Goal: Task Accomplishment & Management: Complete application form

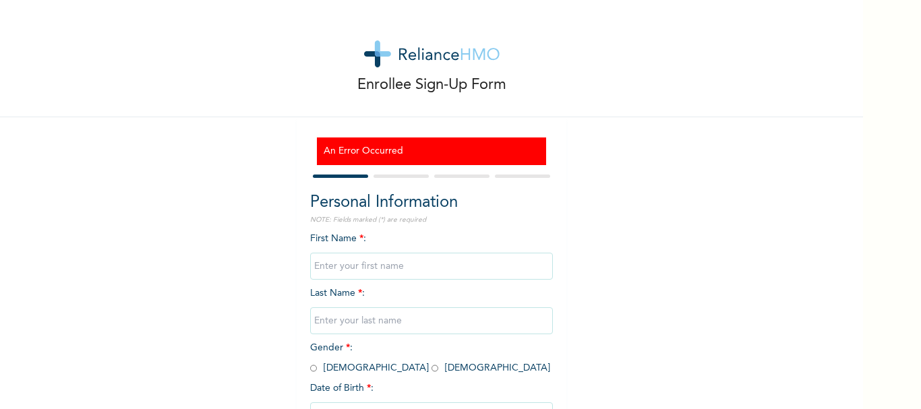
click at [398, 264] on input "text" at bounding box center [431, 266] width 243 height 27
type input "victor"
type input "Elijah"
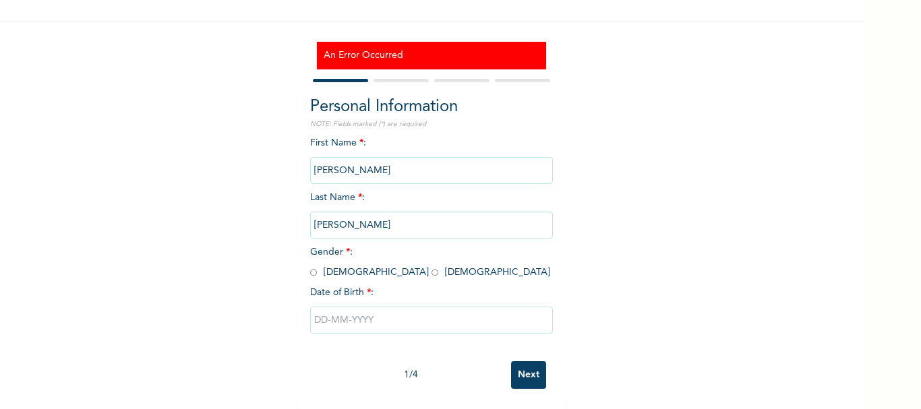
scroll to position [106, 0]
click at [431, 266] on input "radio" at bounding box center [434, 272] width 7 height 13
radio input "true"
click at [311, 266] on input "radio" at bounding box center [313, 272] width 7 height 13
radio input "true"
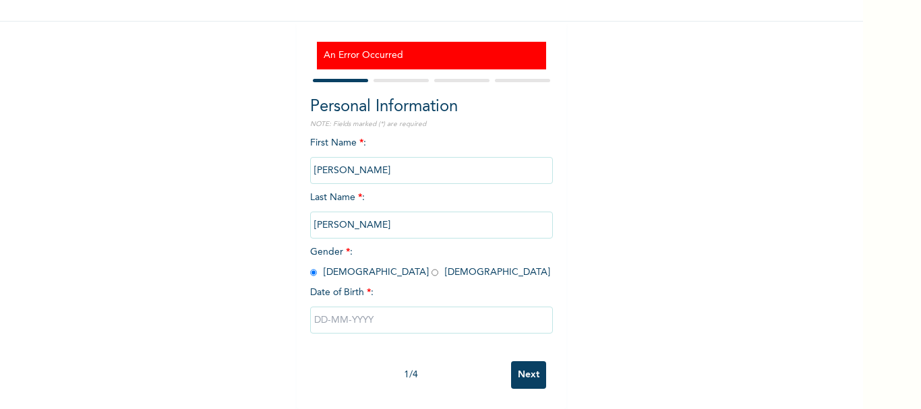
click at [344, 307] on input "text" at bounding box center [431, 320] width 243 height 27
select select "9"
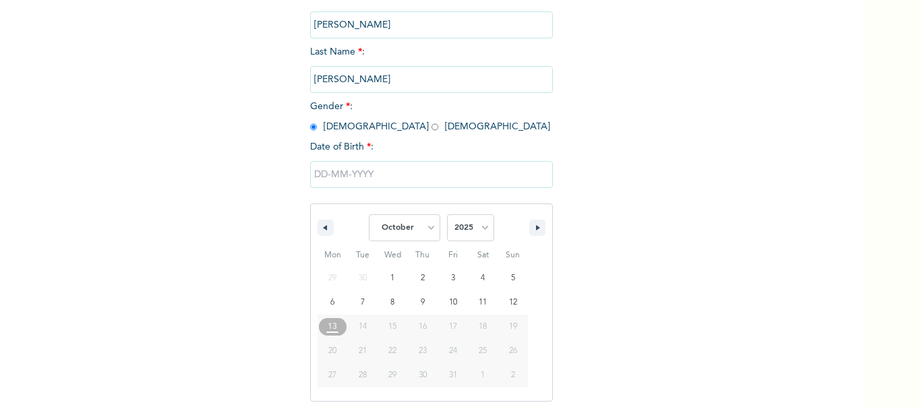
scroll to position [245, 0]
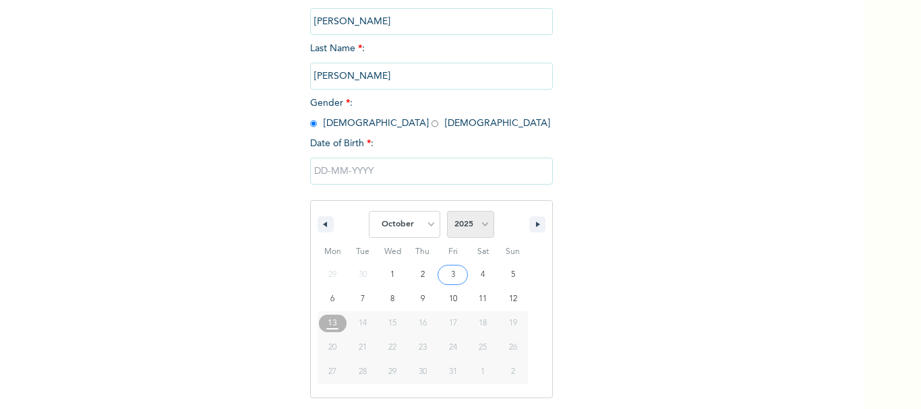
click at [480, 230] on select "2025 2024 2023 2022 2021 2020 2019 2018 2017 2016 2015 2014 2013 2012 2011 2010…" at bounding box center [470, 224] width 47 height 27
select select "1988"
click at [447, 212] on select "2025 2024 2023 2022 2021 2020 2019 2018 2017 2016 2015 2014 2013 2012 2011 2010…" at bounding box center [470, 224] width 47 height 27
type input "10/05/1988"
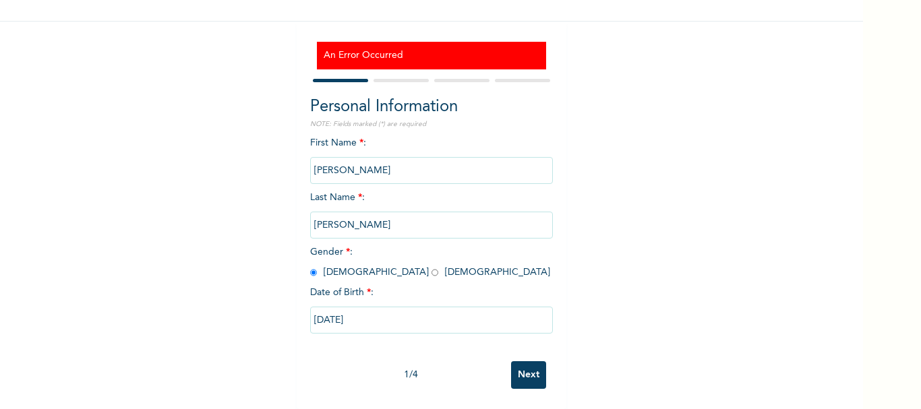
click at [374, 307] on input "10/05/1988" at bounding box center [431, 320] width 243 height 27
select select "9"
select select "1988"
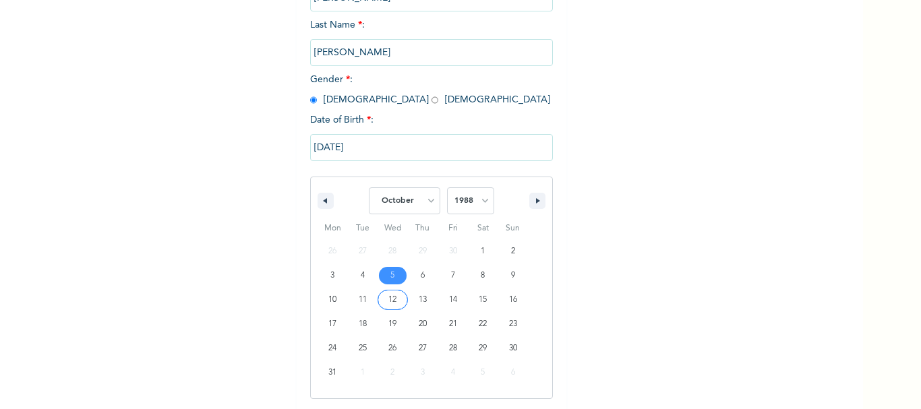
scroll to position [269, 0]
click at [421, 203] on select "January February March April May June July August September October November De…" at bounding box center [404, 200] width 71 height 27
select select "5"
click at [369, 187] on select "January February March April May June July August September October November De…" at bounding box center [404, 200] width 71 height 27
type input "06/05/1988"
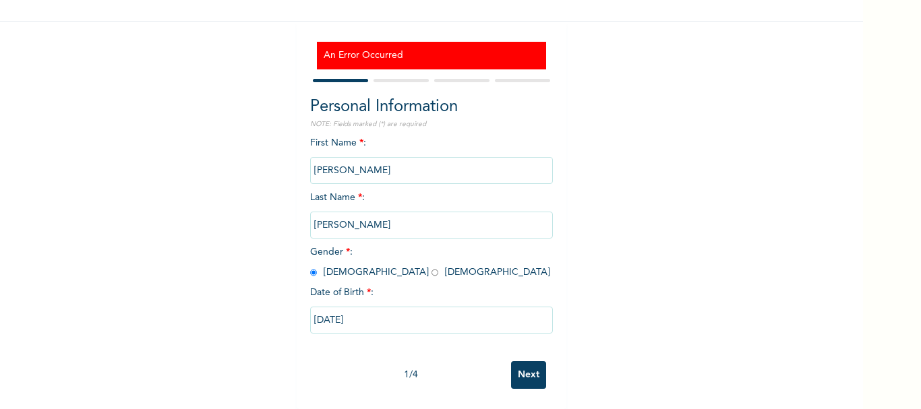
scroll to position [106, 0]
click at [532, 369] on input "Next" at bounding box center [528, 375] width 35 height 28
click at [337, 157] on input "text" at bounding box center [431, 170] width 243 height 27
type input "[PERSON_NAME]"
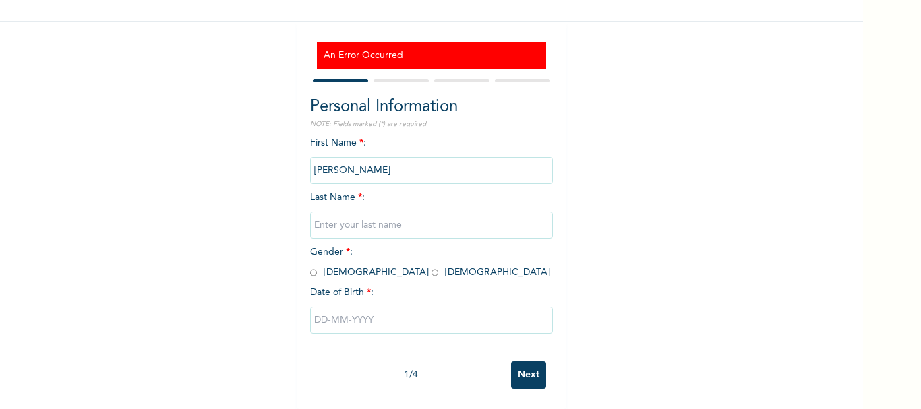
type input "[PERSON_NAME]"
click at [310, 266] on input "radio" at bounding box center [313, 272] width 7 height 13
radio input "true"
click at [340, 310] on input "text" at bounding box center [431, 320] width 243 height 27
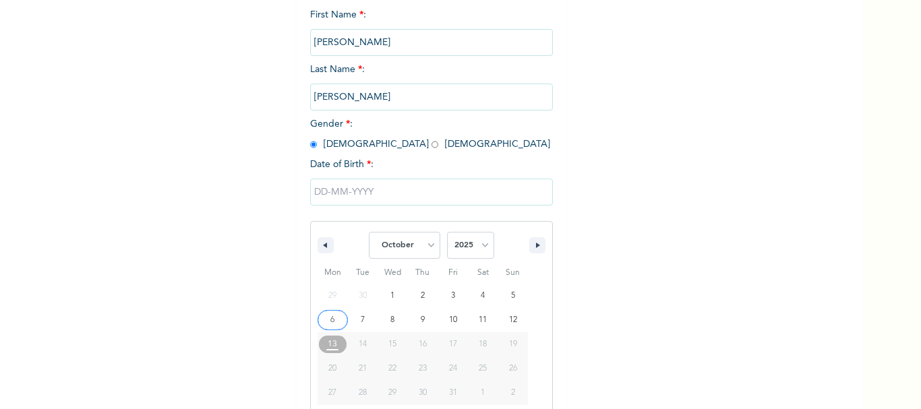
scroll to position [245, 0]
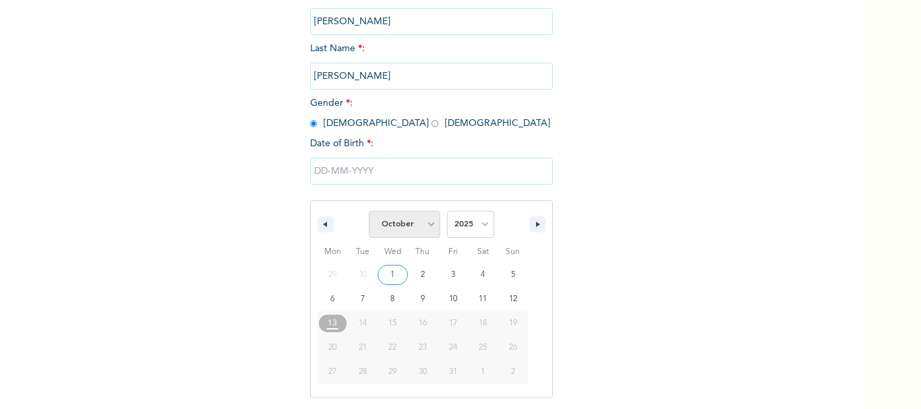
click at [406, 226] on select "January February March April May June July August September October November De…" at bounding box center [404, 224] width 71 height 27
select select "5"
click at [369, 212] on select "January February March April May June July August September October November De…" at bounding box center [404, 224] width 71 height 27
click at [460, 234] on select "2025 2024 2023 2022 2021 2020 2019 2018 2017 2016 2015 2014 2013 2012 2011 2010…" at bounding box center [470, 224] width 47 height 27
select select "1988"
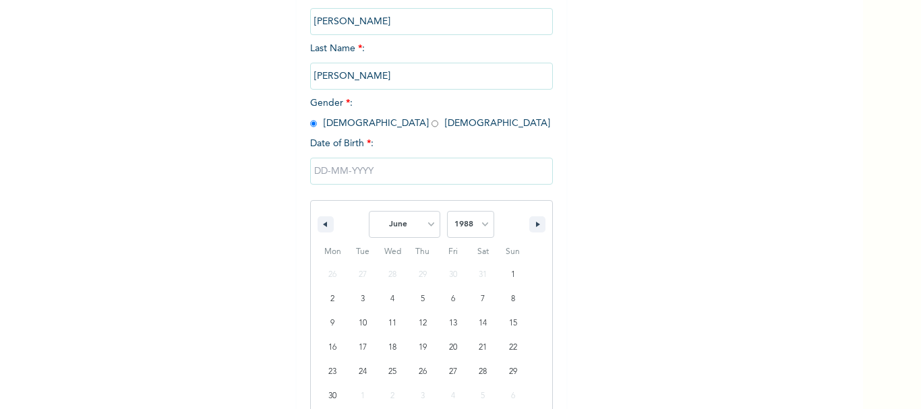
click at [447, 212] on select "2025 2024 2023 2022 2021 2020 2019 2018 2017 2016 2015 2014 2013 2012 2011 2010…" at bounding box center [470, 224] width 47 height 27
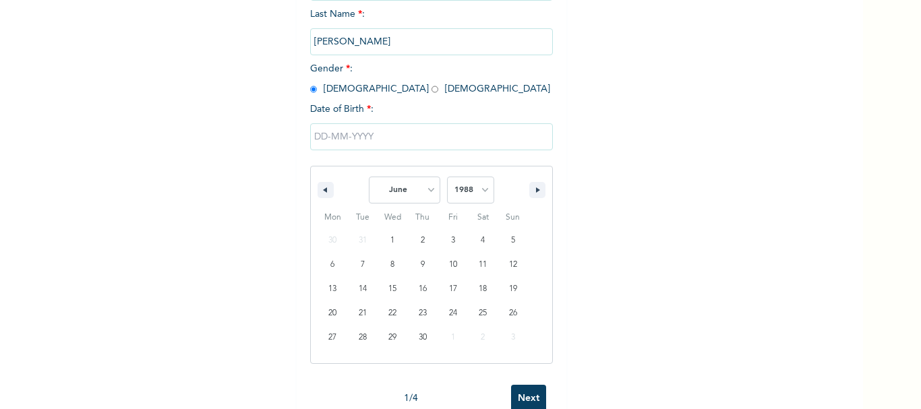
scroll to position [313, 0]
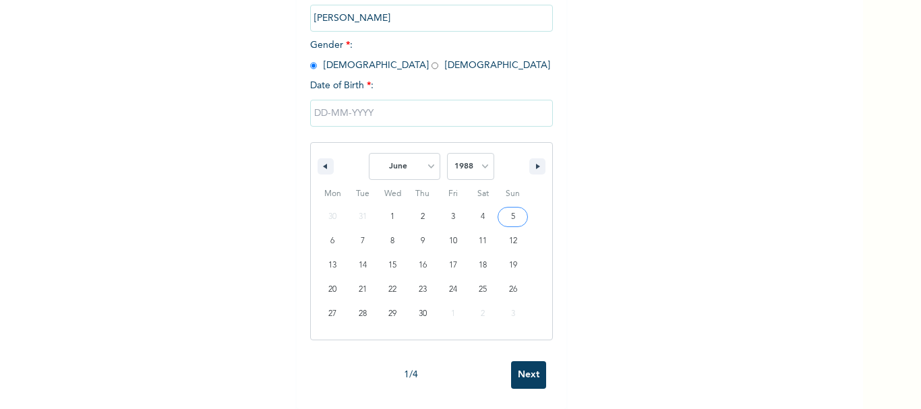
type input "06/05/1988"
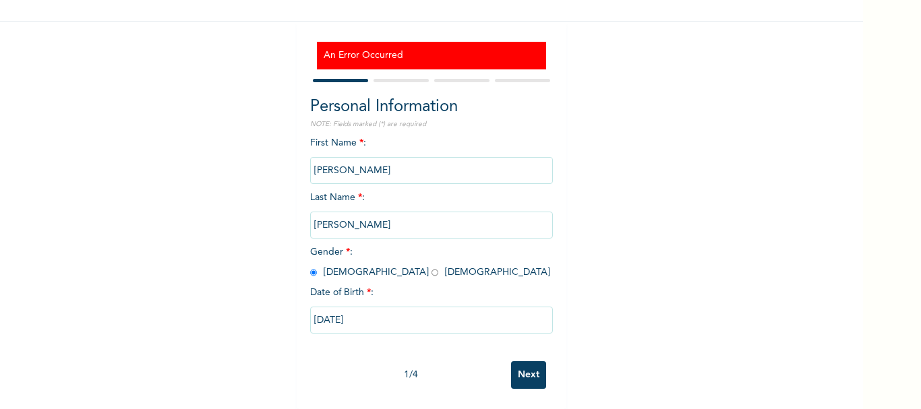
click at [524, 366] on input "Next" at bounding box center [528, 375] width 35 height 28
click at [328, 157] on input "text" at bounding box center [431, 170] width 243 height 27
type input "victor"
type input "Elijah"
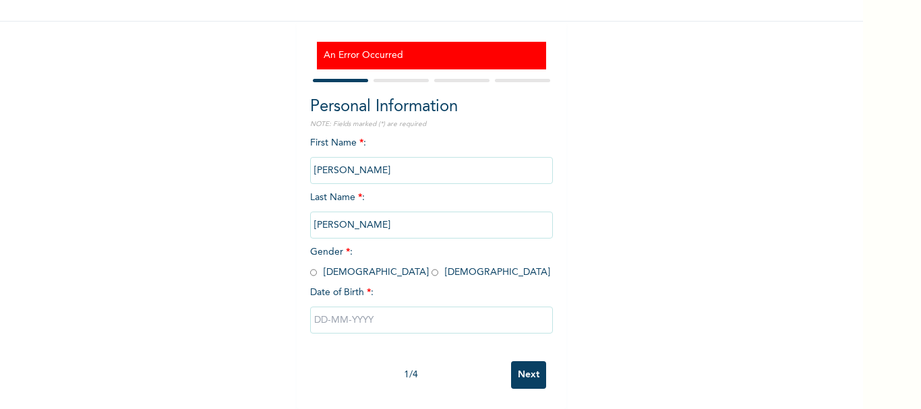
click at [311, 266] on input "radio" at bounding box center [313, 272] width 7 height 13
radio input "true"
click at [353, 308] on input "text" at bounding box center [431, 320] width 243 height 27
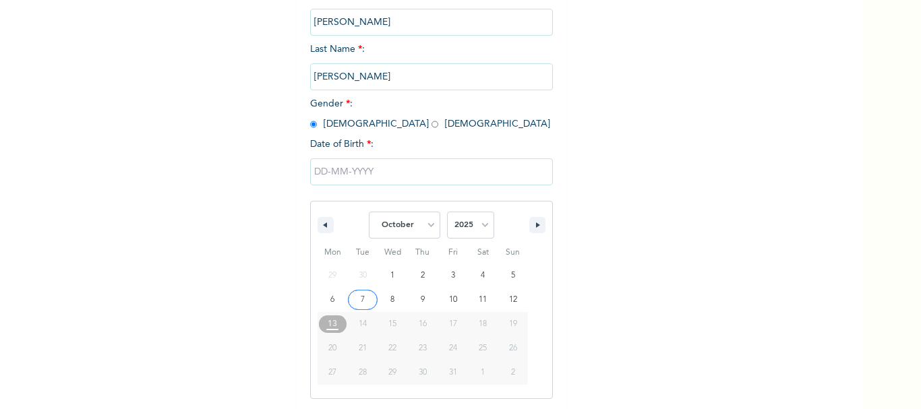
scroll to position [245, 0]
click at [408, 226] on select "January February March April May June July August September October November De…" at bounding box center [404, 224] width 71 height 27
select select "5"
click at [369, 212] on select "January February March April May June July August September October November De…" at bounding box center [404, 224] width 71 height 27
click at [464, 224] on select "2025 2024 2023 2022 2021 2020 2019 2018 2017 2016 2015 2014 2013 2012 2011 2010…" at bounding box center [470, 224] width 47 height 27
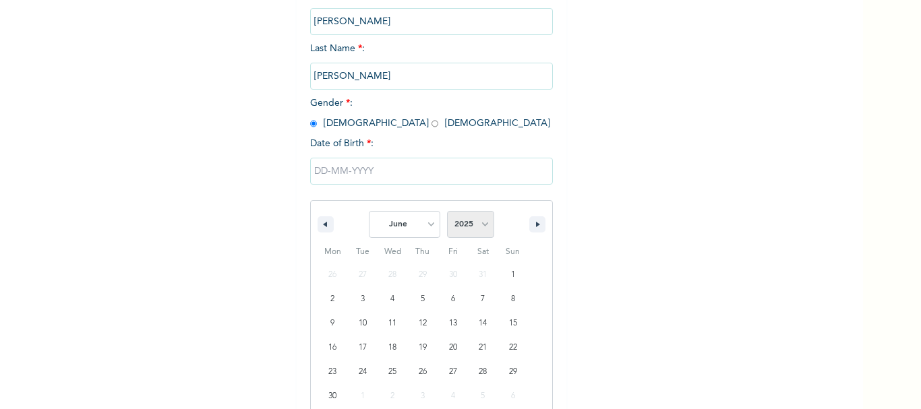
select select "1988"
click at [447, 212] on select "2025 2024 2023 2022 2021 2020 2019 2018 2017 2016 2015 2014 2013 2012 2011 2010…" at bounding box center [470, 224] width 47 height 27
type input "06/05/1988"
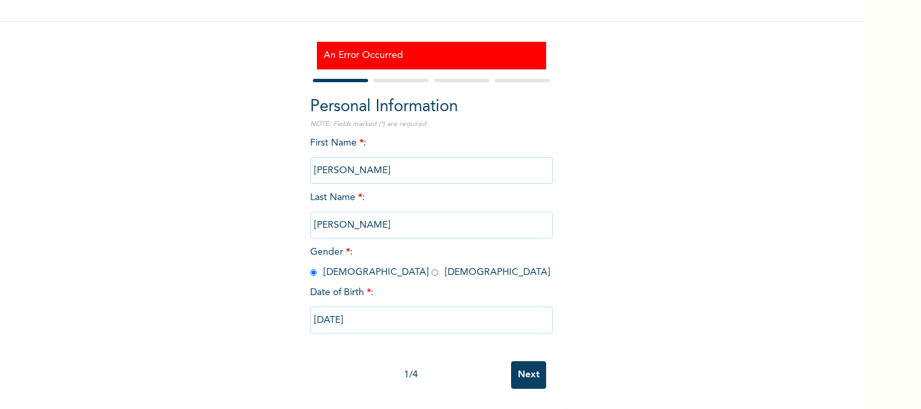
click at [396, 66] on div "An Error Occurred Personal Information NOTE: Fields marked (*) are required Fir…" at bounding box center [432, 216] width 270 height 388
click at [396, 76] on div at bounding box center [431, 80] width 243 height 9
click at [524, 363] on input "Next" at bounding box center [528, 375] width 35 height 28
